Goal: Information Seeking & Learning: Understand process/instructions

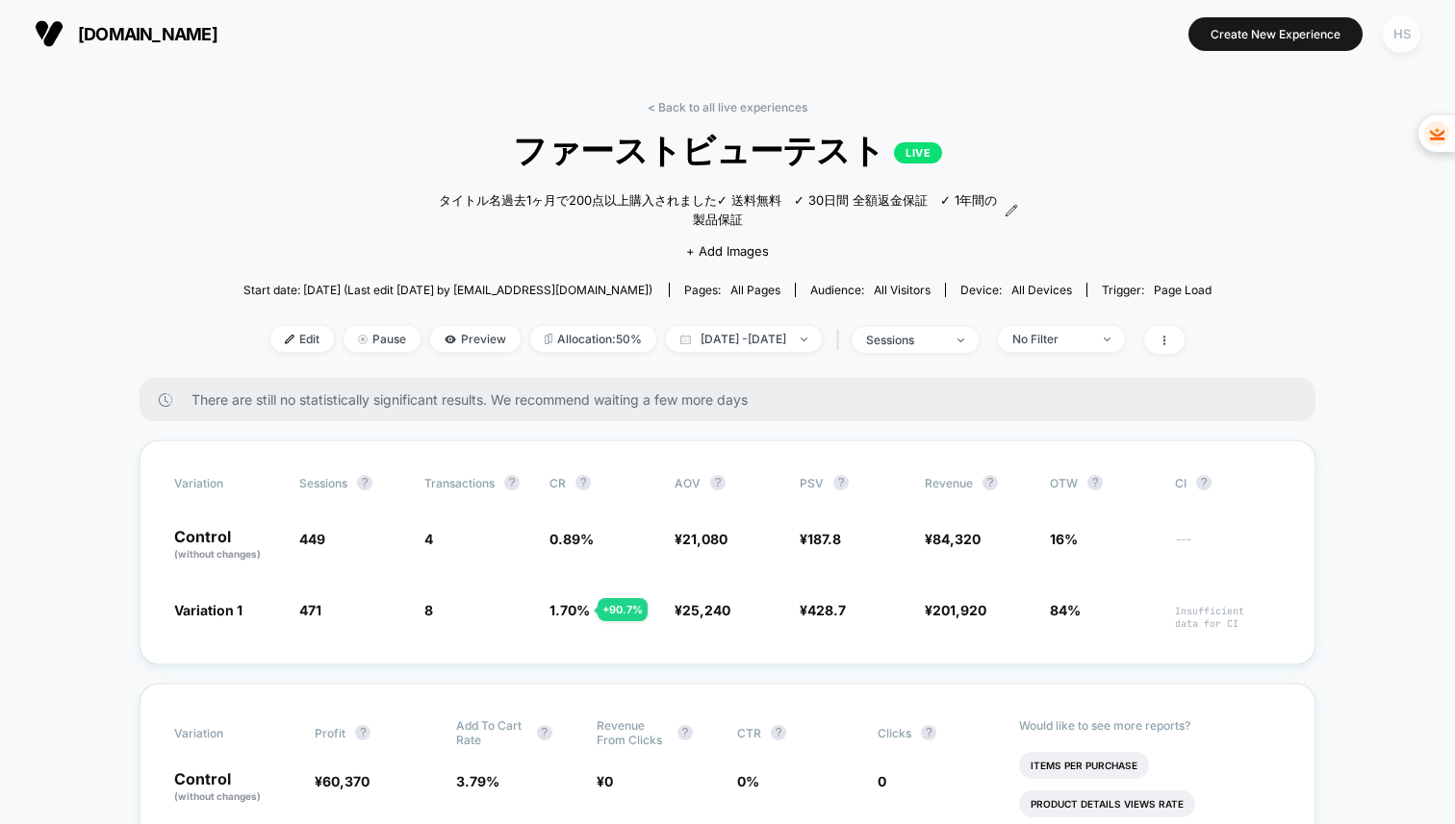
click at [1393, 32] on div "HS" at bounding box center [1401, 34] width 38 height 38
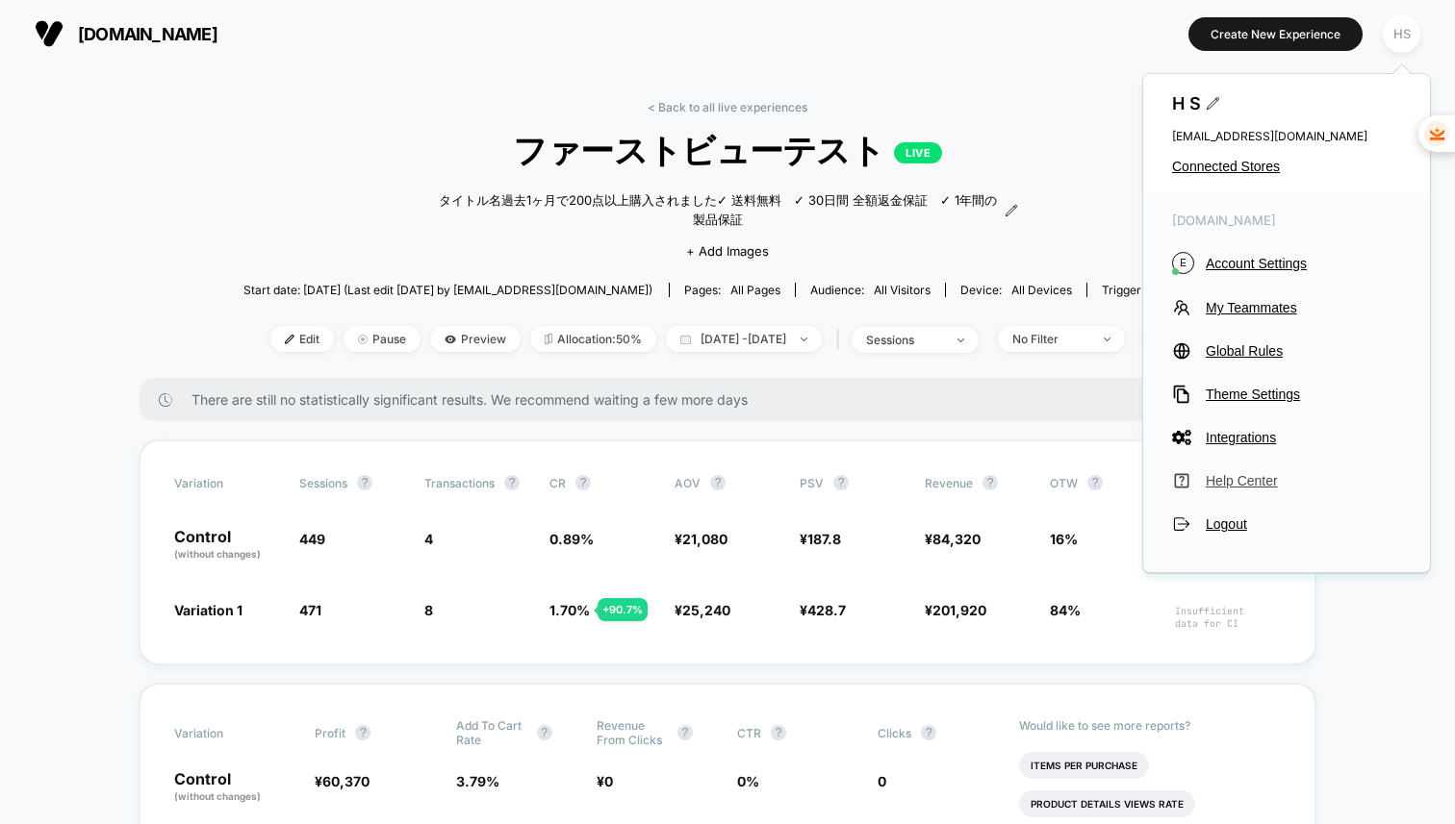
click at [1250, 483] on span "Help Center" at bounding box center [1302, 480] width 195 height 15
click at [961, 385] on div "There are still no statistically significant results. We recommend waiting a fe…" at bounding box center [727, 399] width 1176 height 43
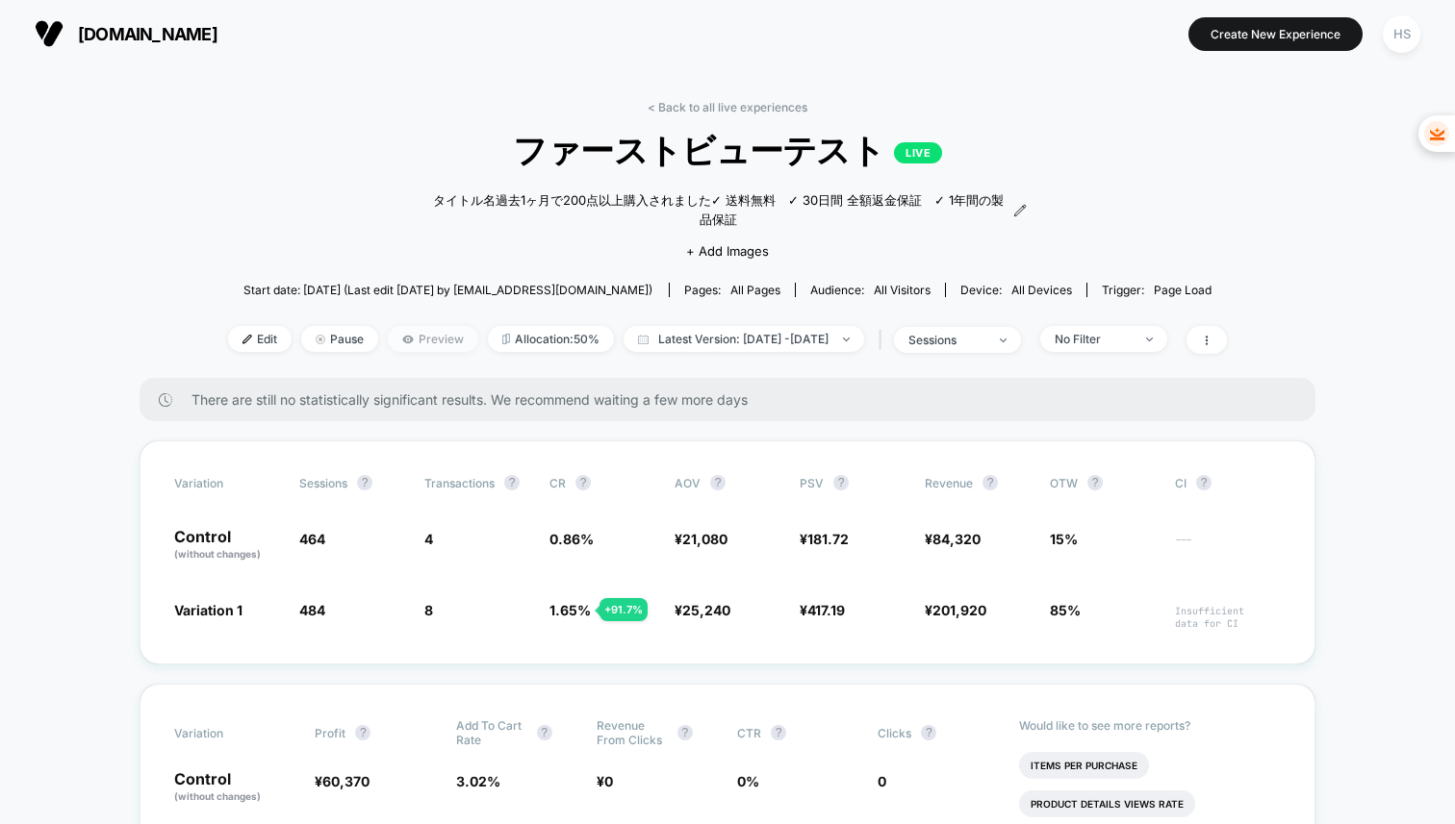
click at [388, 326] on span "Preview" at bounding box center [433, 339] width 90 height 26
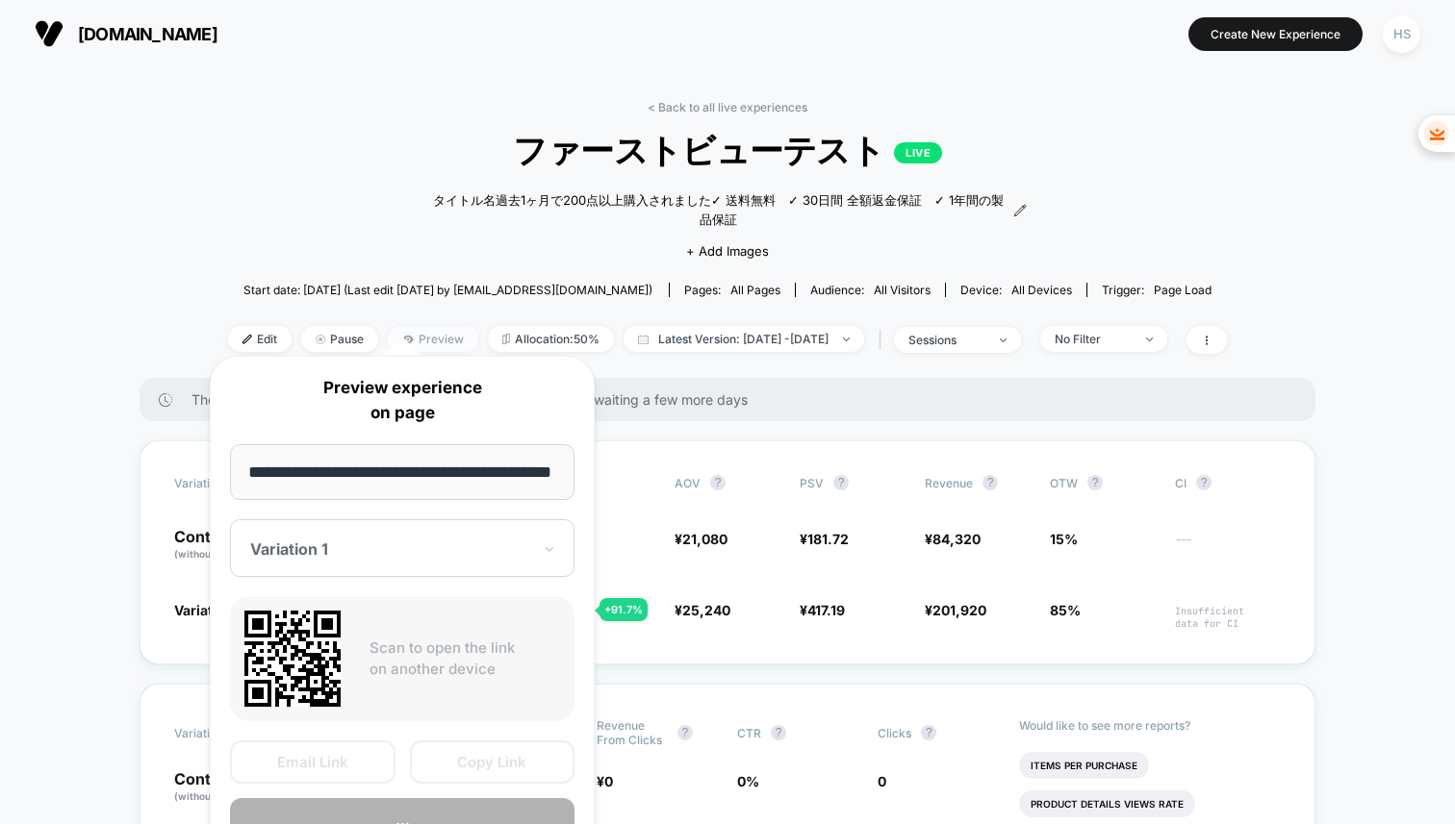
scroll to position [0, 38]
click at [554, 558] on icon at bounding box center [549, 550] width 13 height 19
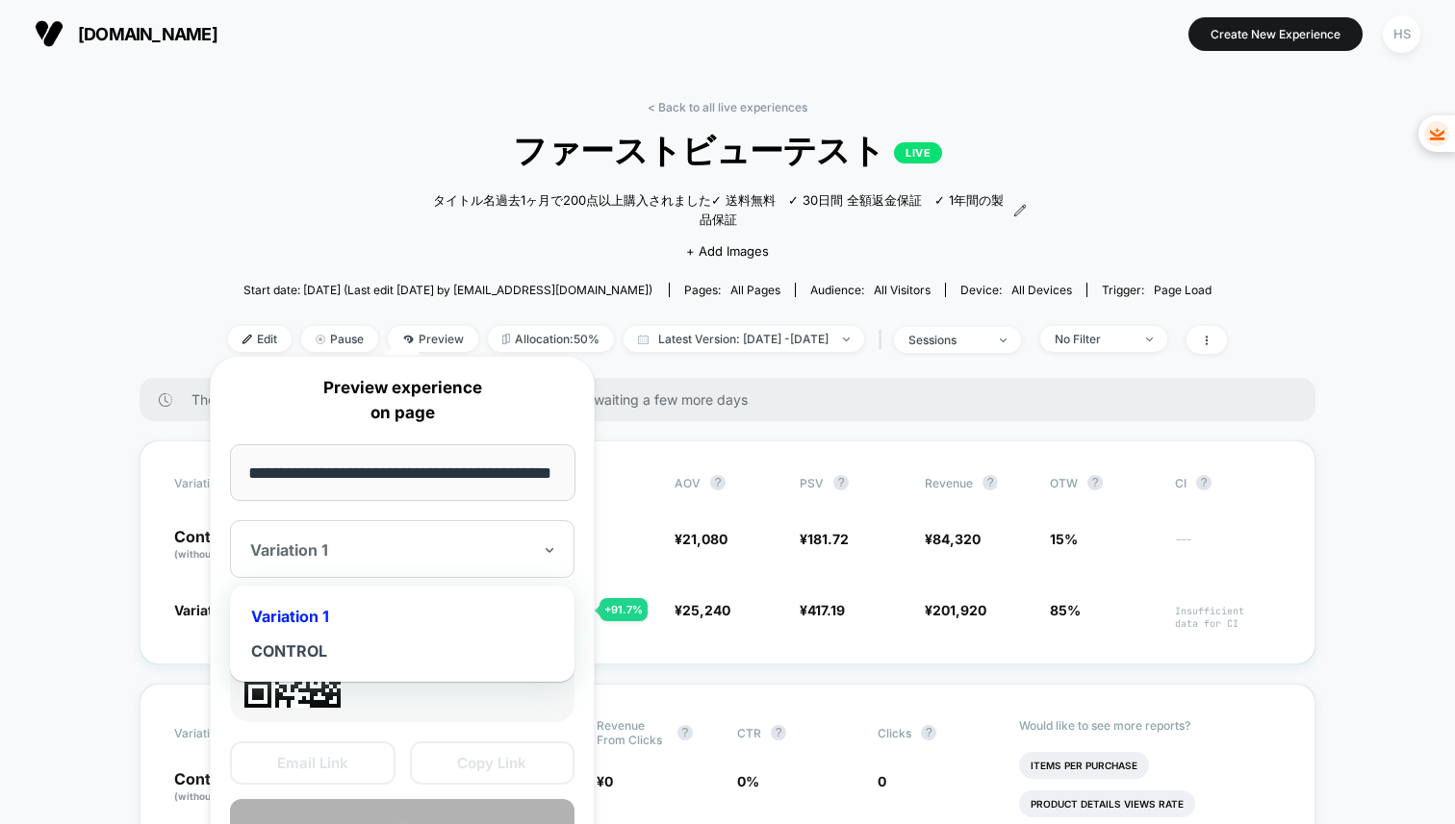
click at [393, 618] on div "Variation 1" at bounding box center [402, 616] width 325 height 35
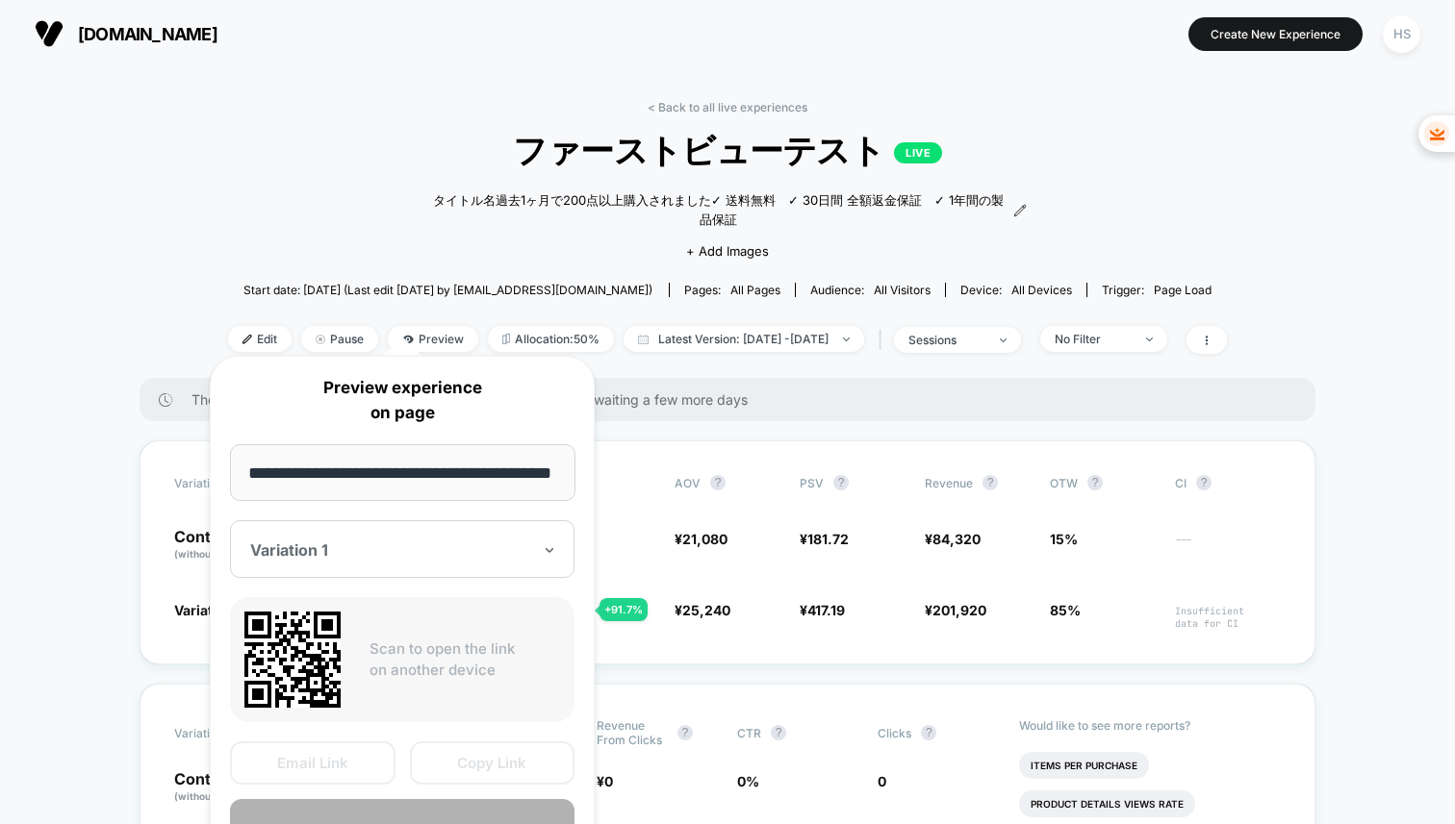
click at [324, 656] on icon at bounding box center [292, 660] width 96 height 96
click at [450, 656] on p "Scan to open the link on another device" at bounding box center [464, 660] width 190 height 43
click at [728, 43] on section at bounding box center [727, 34] width 456 height 48
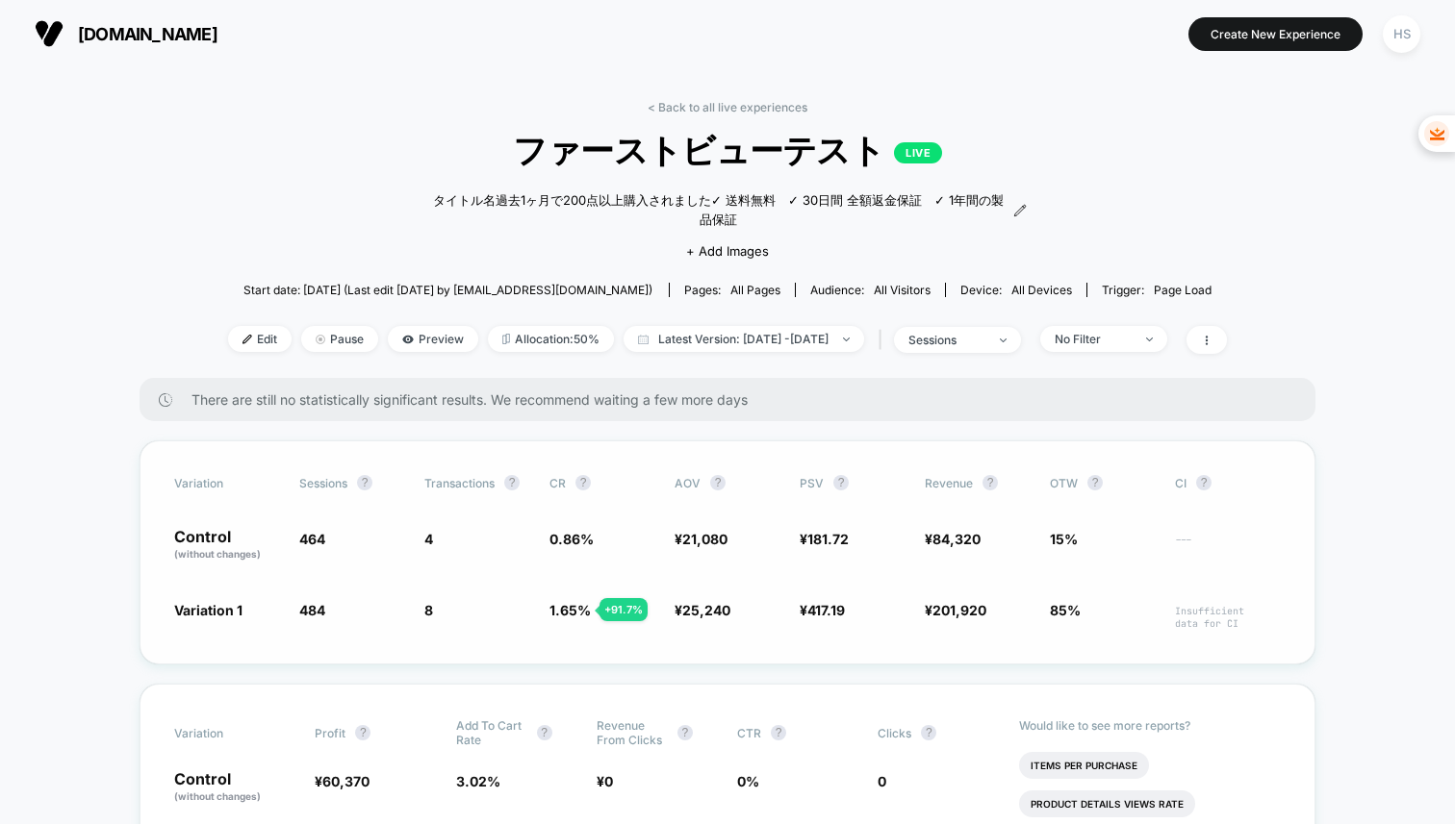
click at [199, 602] on span "Variation 1" at bounding box center [208, 610] width 68 height 16
click at [392, 326] on span "Preview" at bounding box center [433, 339] width 90 height 26
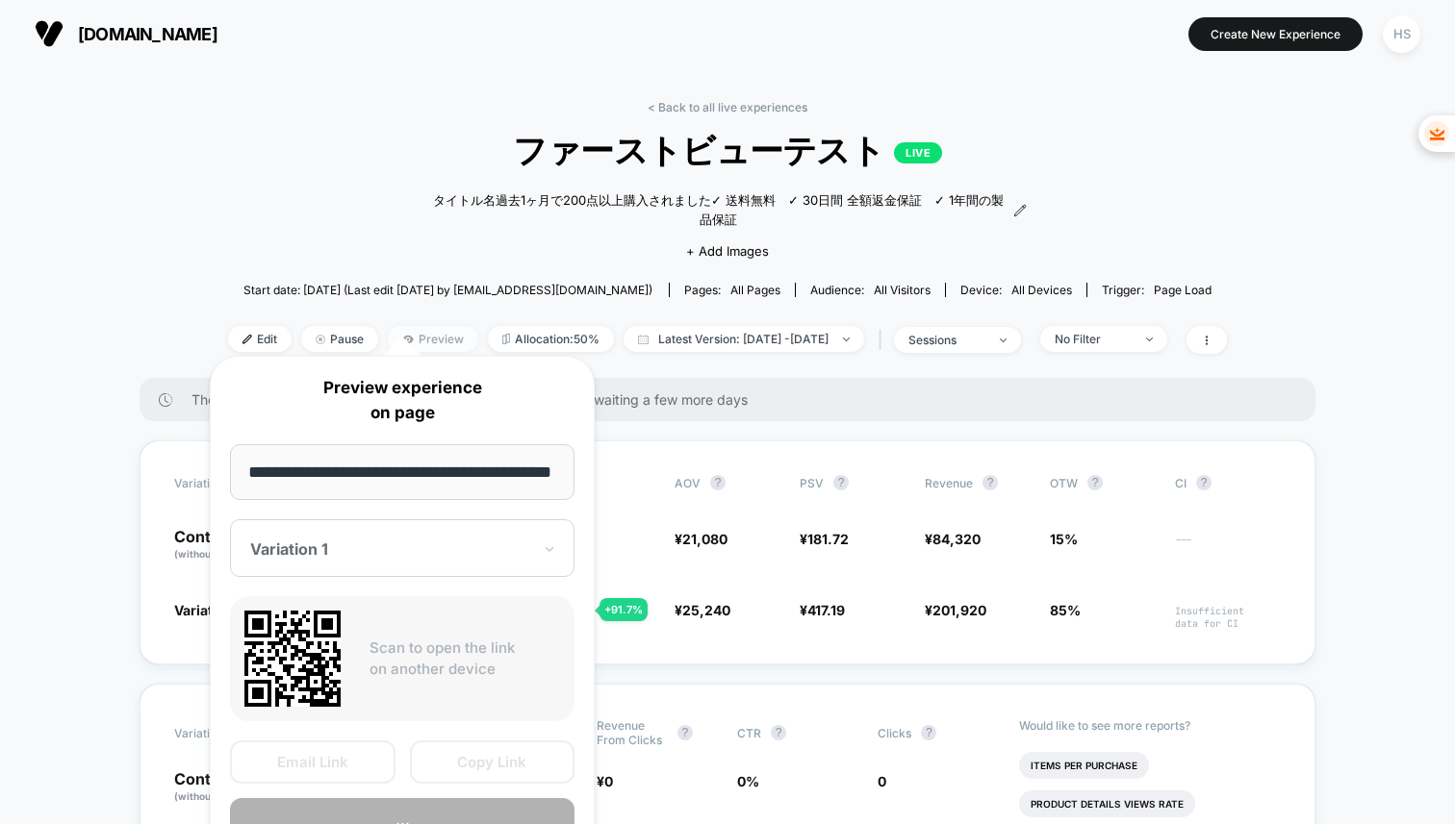
scroll to position [0, 38]
click at [359, 444] on input "**********" at bounding box center [402, 472] width 345 height 57
click at [368, 465] on input "**********" at bounding box center [402, 472] width 345 height 57
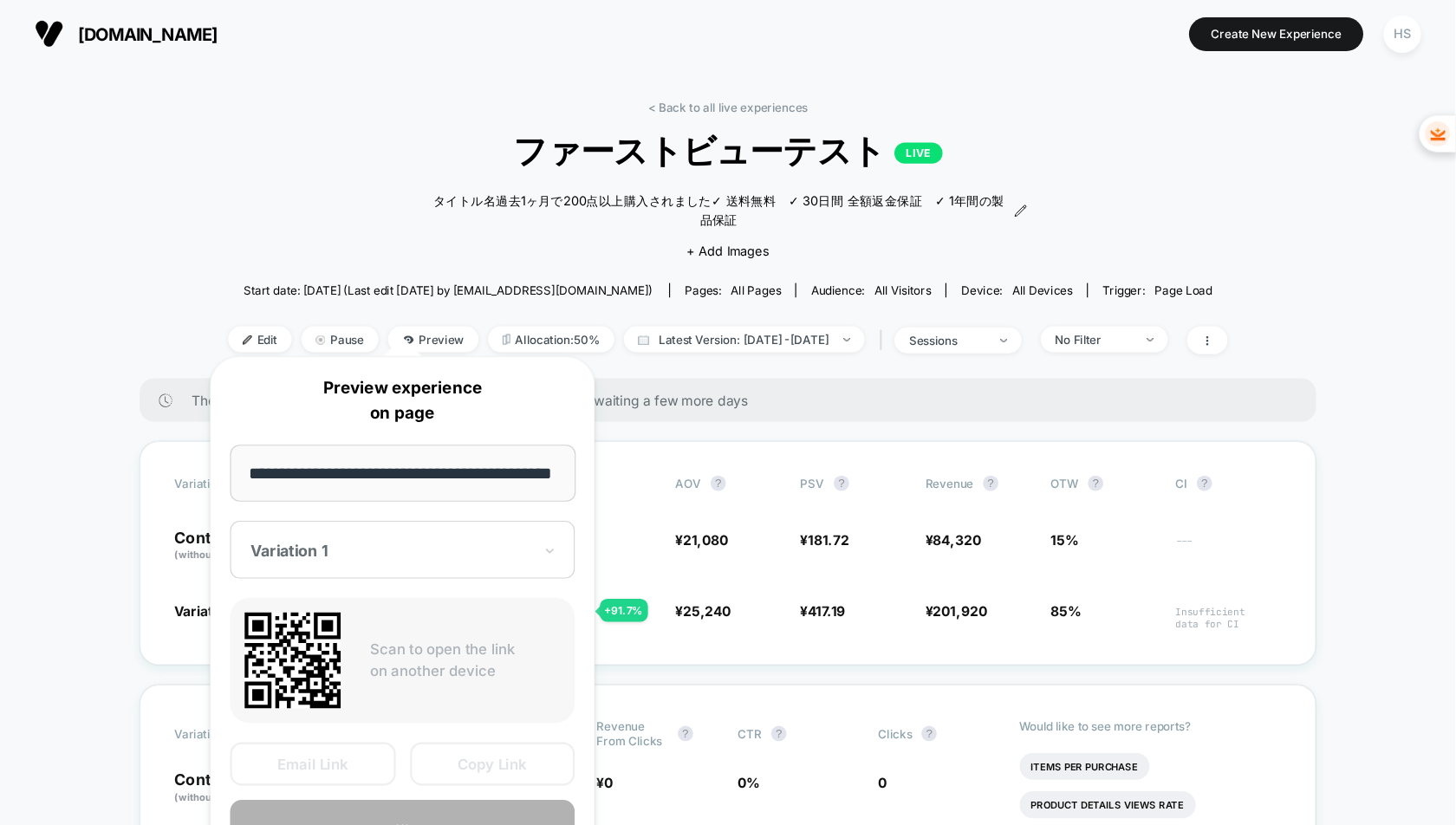
scroll to position [0, 0]
click at [425, 490] on div at bounding box center [351, 495] width 253 height 17
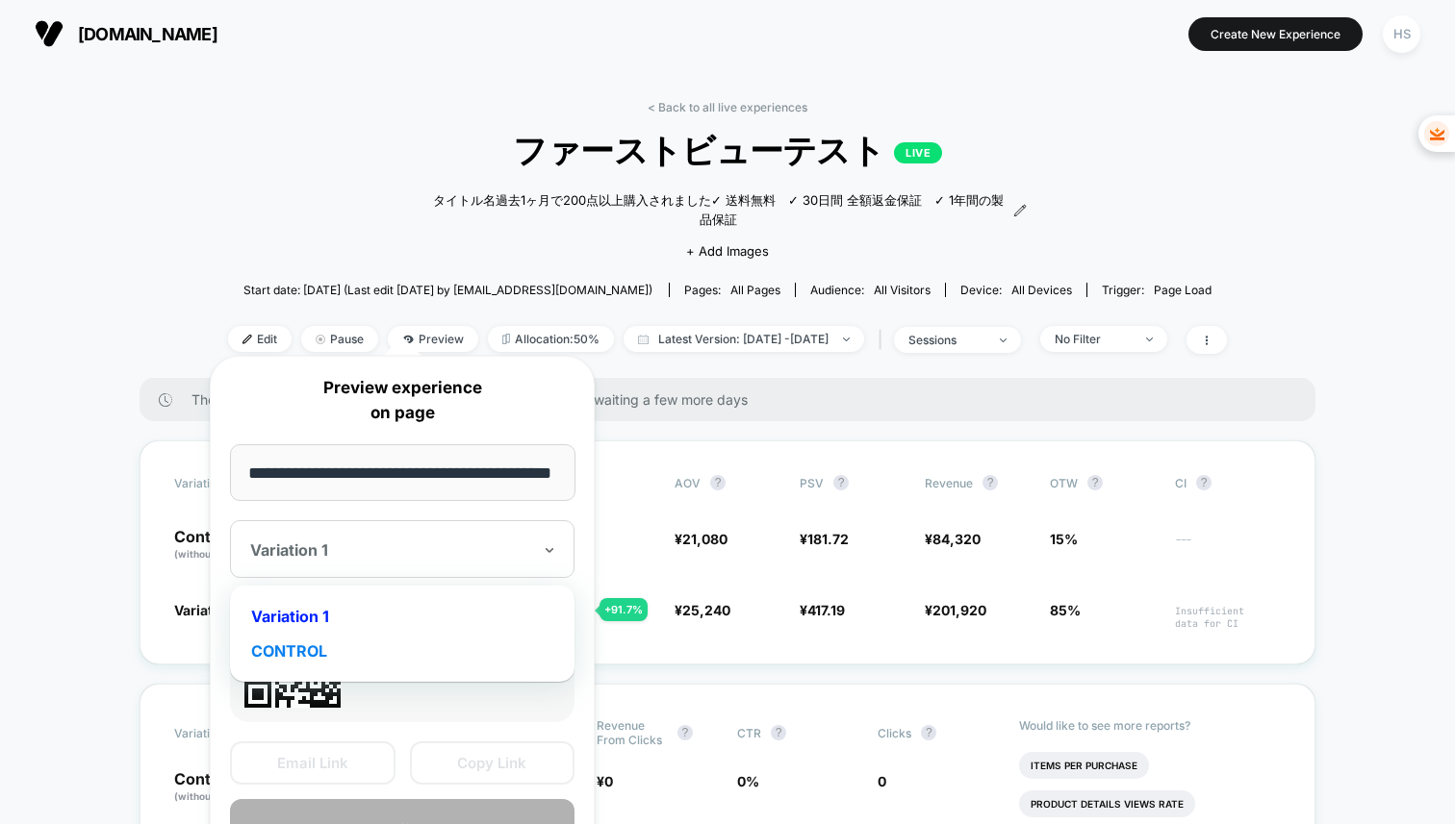
click at [377, 644] on div "CONTROL" at bounding box center [402, 651] width 325 height 35
click at [497, 544] on div at bounding box center [390, 550] width 281 height 19
click at [394, 609] on div "Variation 1" at bounding box center [402, 616] width 325 height 35
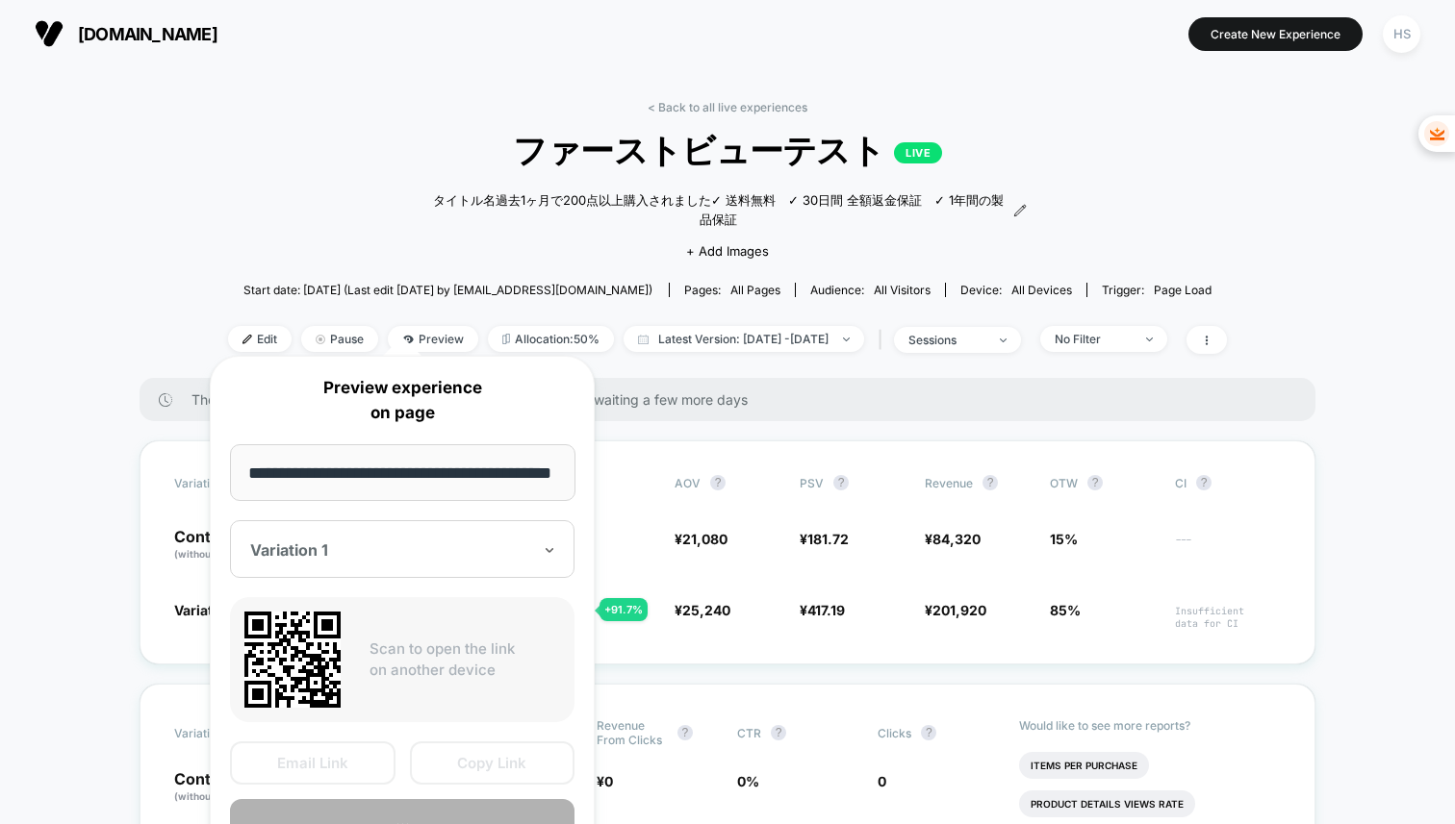
click at [423, 684] on div "Scan to open the link on another device" at bounding box center [402, 659] width 344 height 125
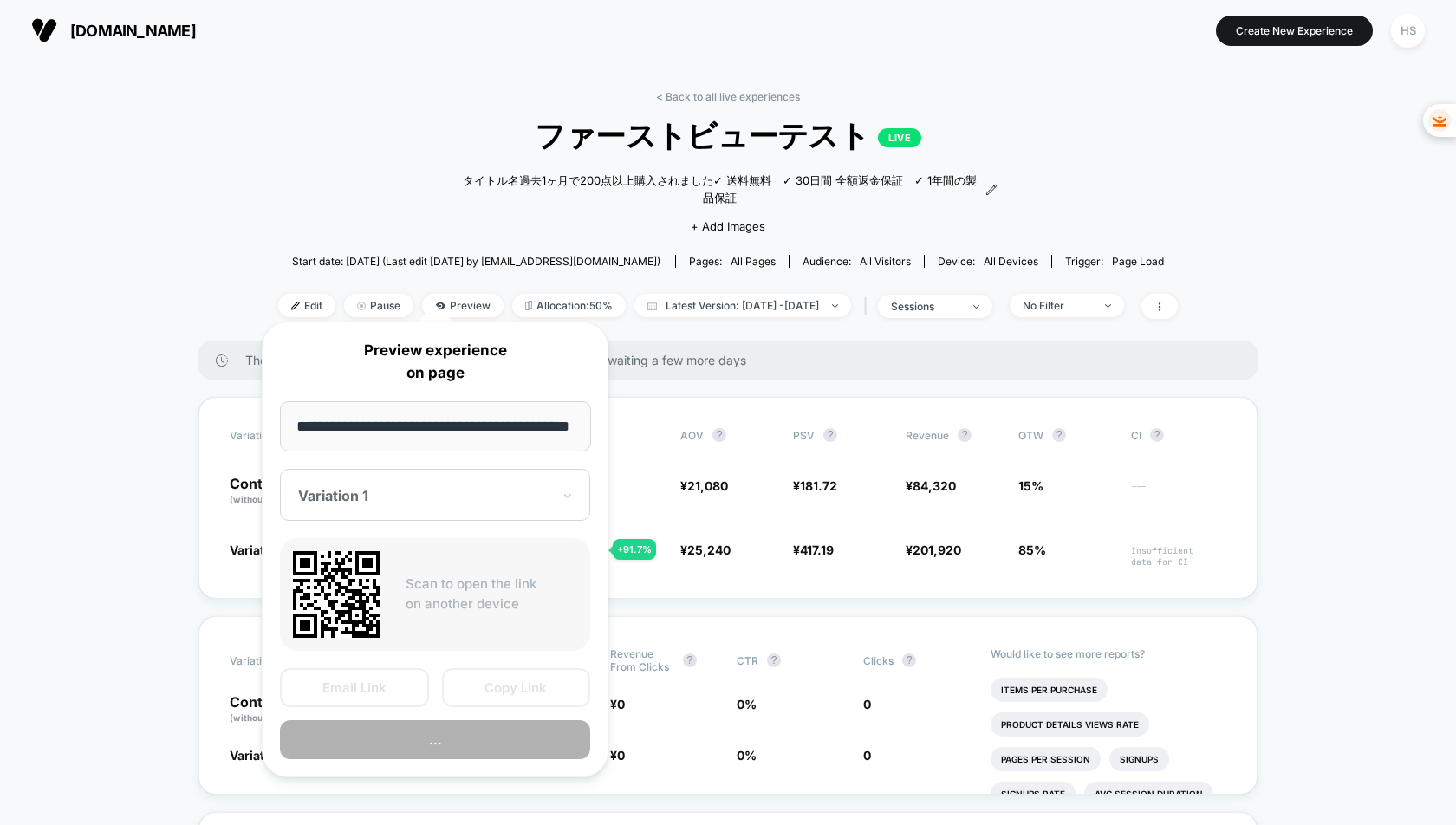
click at [362, 604] on icon at bounding box center [336, 594] width 86 height 86
click at [417, 494] on div at bounding box center [424, 495] width 253 height 17
click at [341, 551] on div "Variation 1" at bounding box center [434, 555] width 293 height 32
click at [393, 492] on div at bounding box center [424, 495] width 253 height 17
click at [349, 583] on div "CONTROL" at bounding box center [434, 586] width 293 height 32
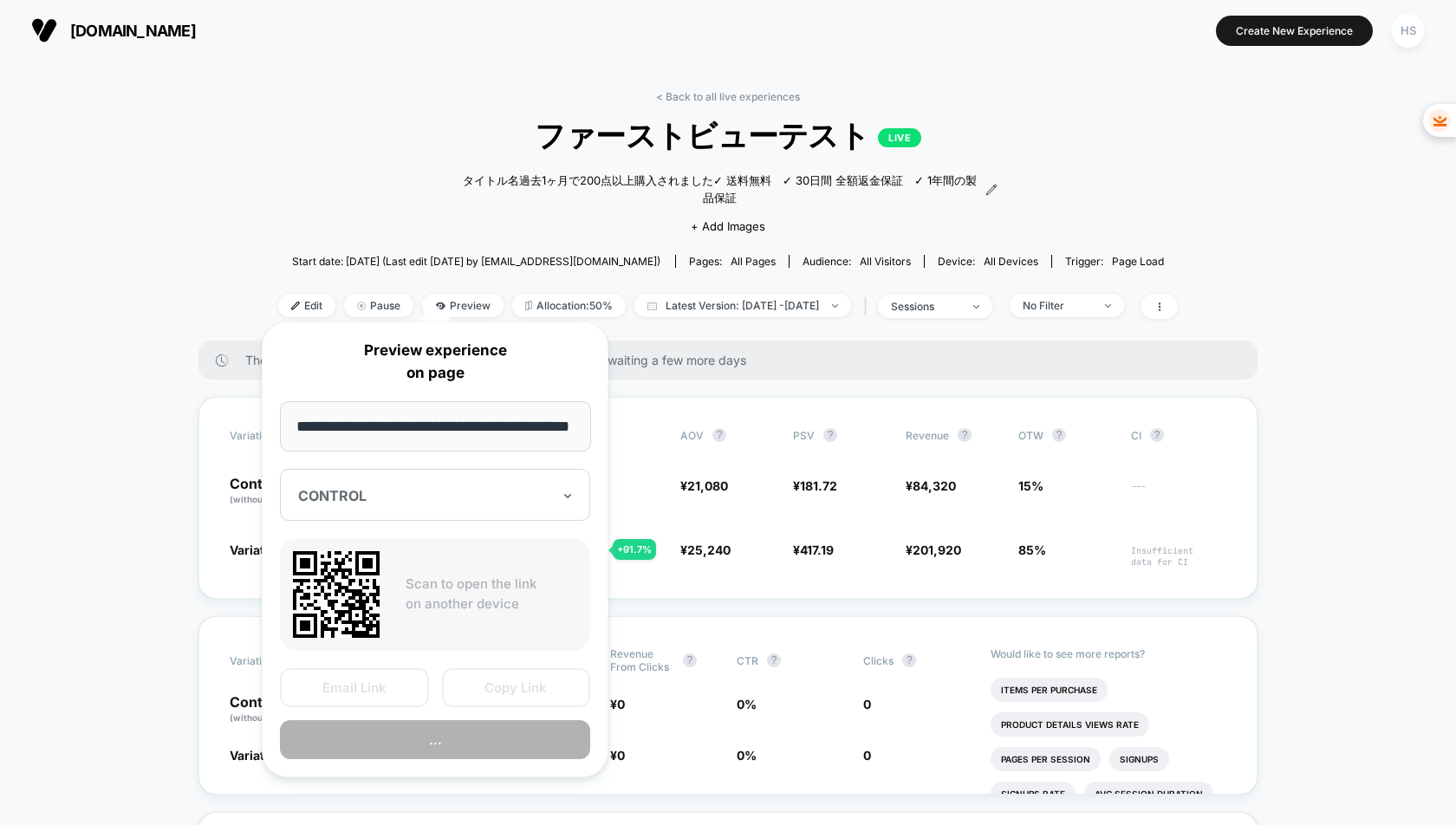
click at [391, 496] on div at bounding box center [424, 495] width 253 height 17
click at [342, 558] on div "Variation 1" at bounding box center [434, 555] width 293 height 32
click at [520, 493] on div at bounding box center [424, 495] width 253 height 17
click at [560, 418] on input "**********" at bounding box center [435, 426] width 311 height 50
click at [581, 418] on input "**********" at bounding box center [435, 426] width 311 height 50
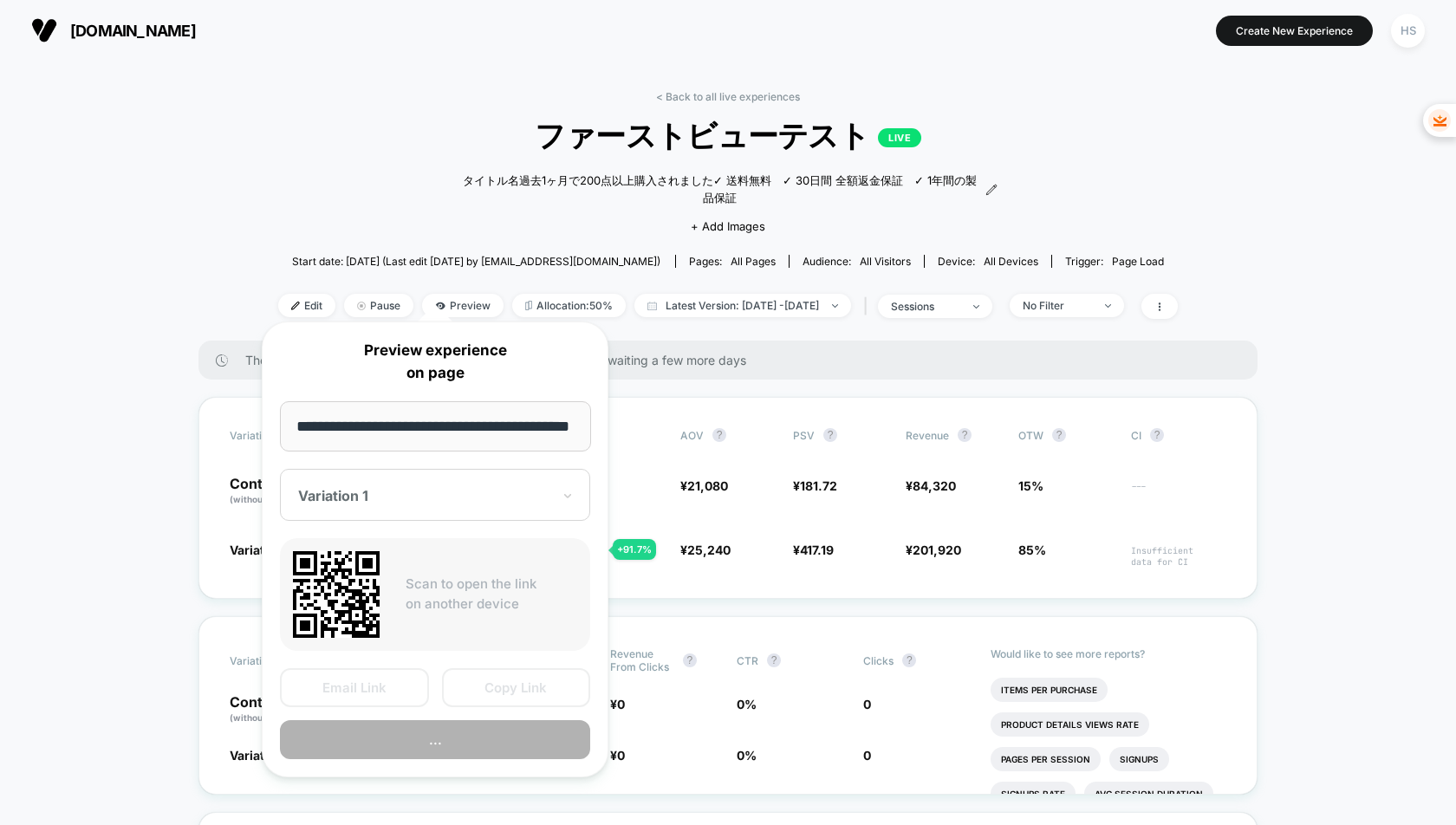
click at [581, 418] on input "**********" at bounding box center [435, 426] width 311 height 50
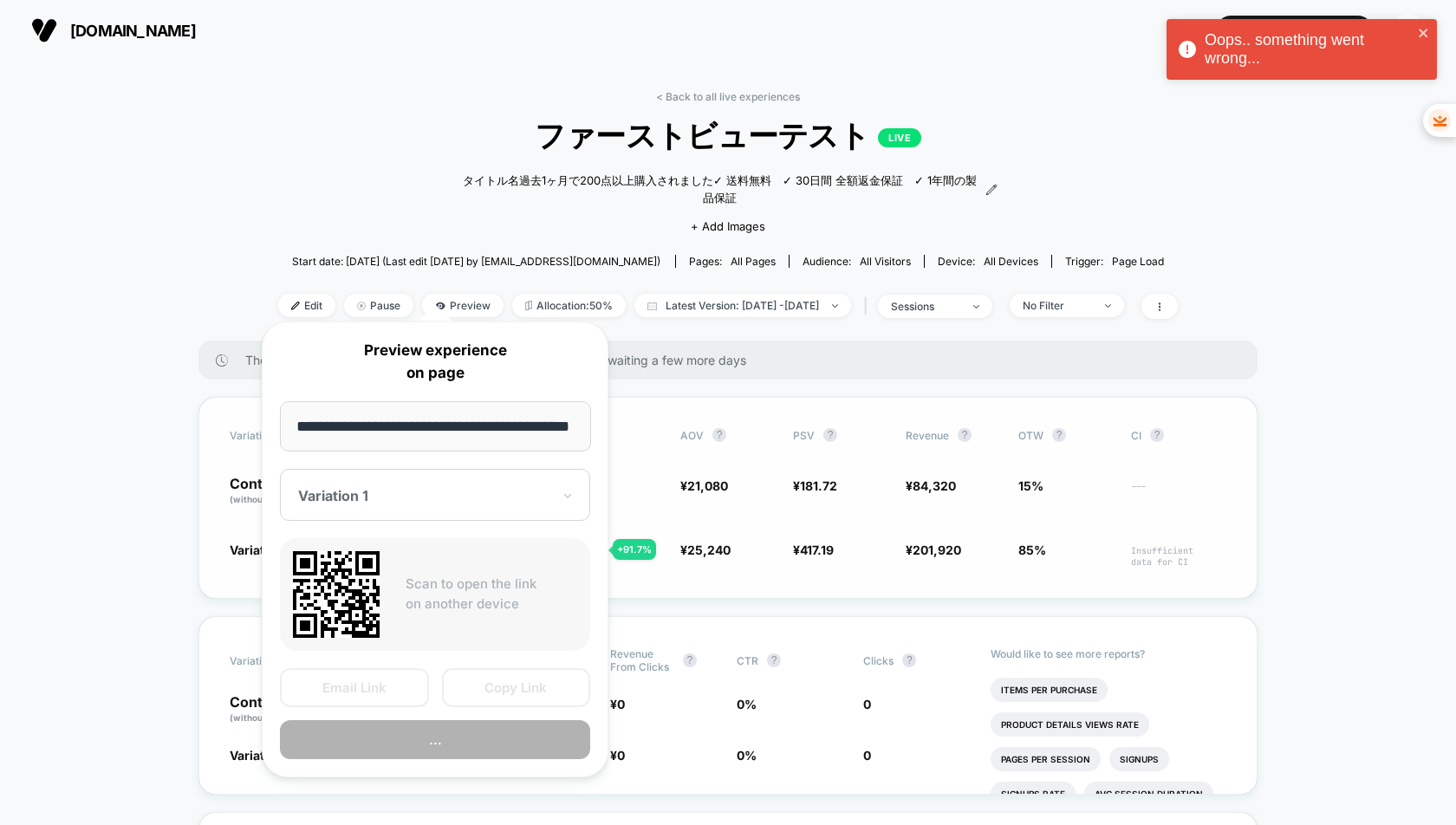
click at [724, 479] on span "¥ 21,080" at bounding box center [728, 491] width 96 height 30
